Goal: Task Accomplishment & Management: Manage account settings

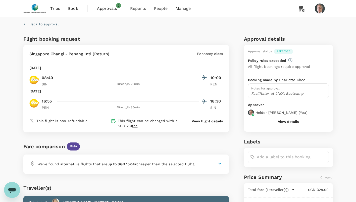
click at [110, 8] on span "Approvals" at bounding box center [109, 9] width 25 height 6
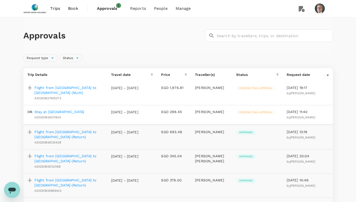
click at [61, 109] on p "Stay at Nuanza Hotel & Convention" at bounding box center [59, 111] width 50 height 5
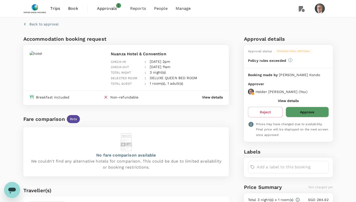
click at [313, 113] on button "Approve" at bounding box center [306, 112] width 43 height 11
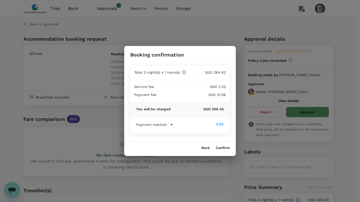
click at [223, 147] on button "Confirm" at bounding box center [222, 148] width 14 height 4
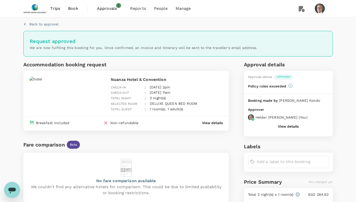
click at [106, 8] on span "Approvals" at bounding box center [109, 9] width 25 height 6
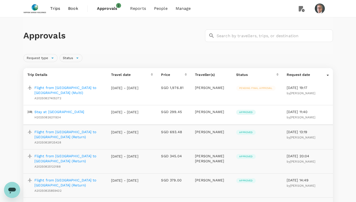
click at [60, 88] on p "Flight from Singapore to Milano (Multi)" at bounding box center [68, 90] width 69 height 10
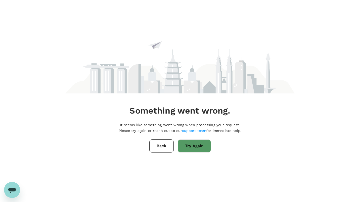
click at [164, 147] on button "Back" at bounding box center [161, 145] width 24 height 13
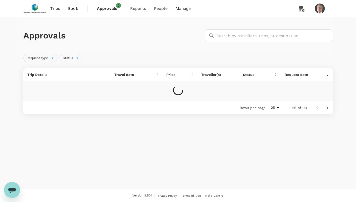
click at [112, 8] on span "Approvals" at bounding box center [109, 9] width 25 height 6
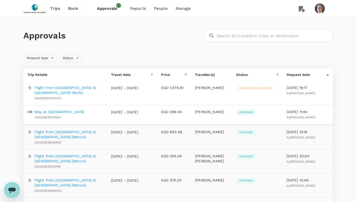
click at [84, 88] on p "Flight from Singapore to Milano (Multi)" at bounding box center [68, 90] width 69 height 10
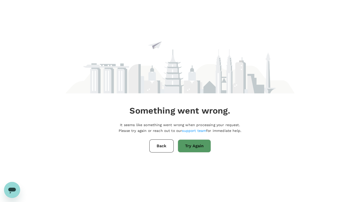
click at [195, 145] on button "Try Again" at bounding box center [194, 145] width 33 height 13
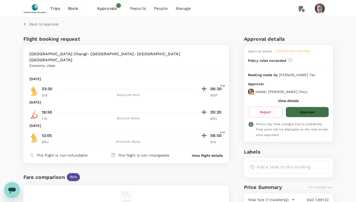
click at [306, 111] on button "Approve" at bounding box center [306, 112] width 43 height 11
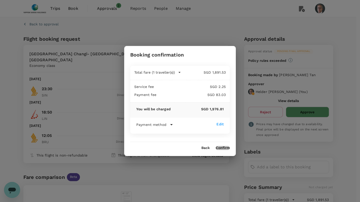
click at [221, 147] on button "Confirm" at bounding box center [222, 148] width 14 height 4
